Goal: Task Accomplishment & Management: Manage account settings

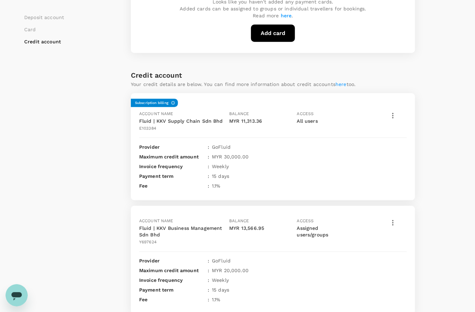
scroll to position [272, 0]
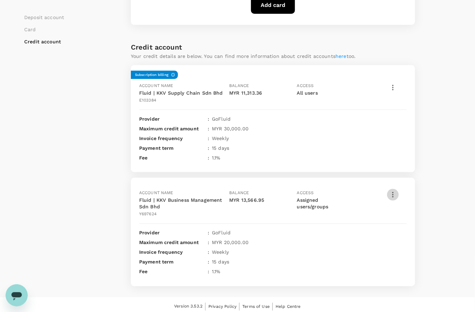
click at [396, 192] on icon "button" at bounding box center [393, 194] width 8 height 8
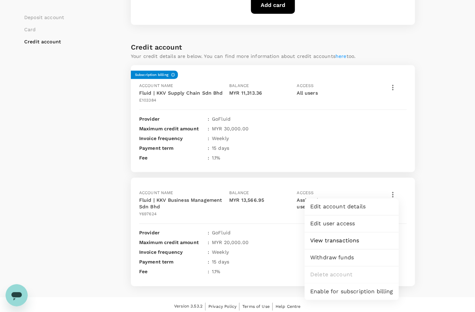
click at [352, 239] on span "View transactions" at bounding box center [351, 240] width 83 height 8
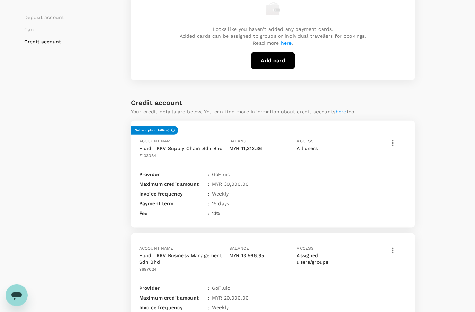
scroll to position [260, 0]
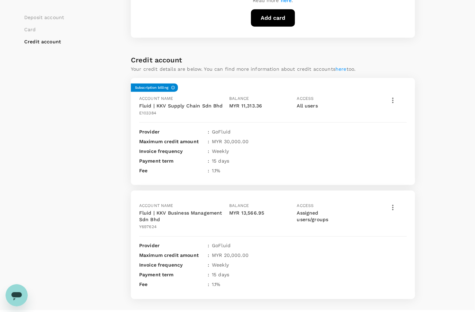
click at [390, 98] on icon "button" at bounding box center [393, 100] width 8 height 8
click at [404, 146] on span "View transactions" at bounding box center [422, 148] width 58 height 8
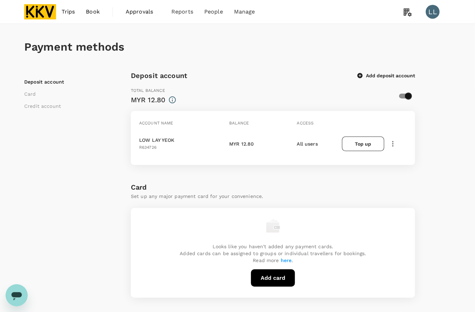
click at [391, 140] on icon "button" at bounding box center [393, 144] width 8 height 8
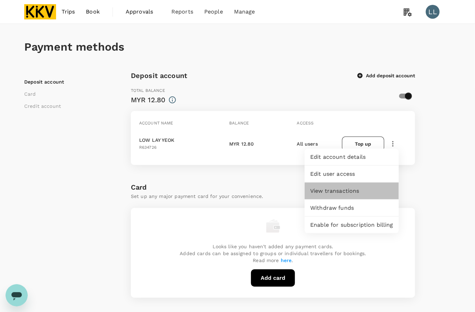
click at [351, 188] on span "View transactions" at bounding box center [351, 191] width 83 height 8
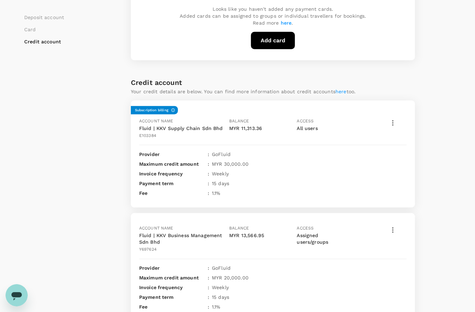
scroll to position [272, 0]
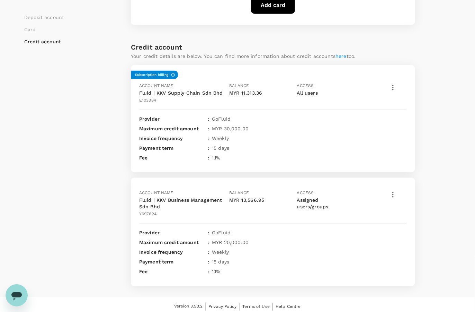
click at [394, 85] on icon "button" at bounding box center [393, 87] width 8 height 8
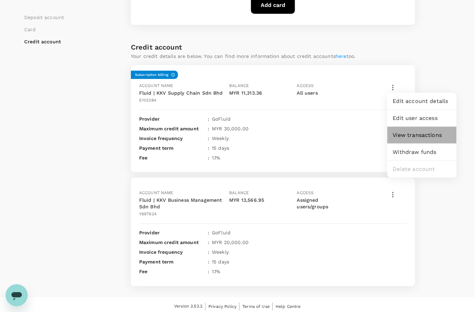
click at [401, 136] on span "View transactions" at bounding box center [422, 135] width 58 height 8
